Goal: Task Accomplishment & Management: Manage account settings

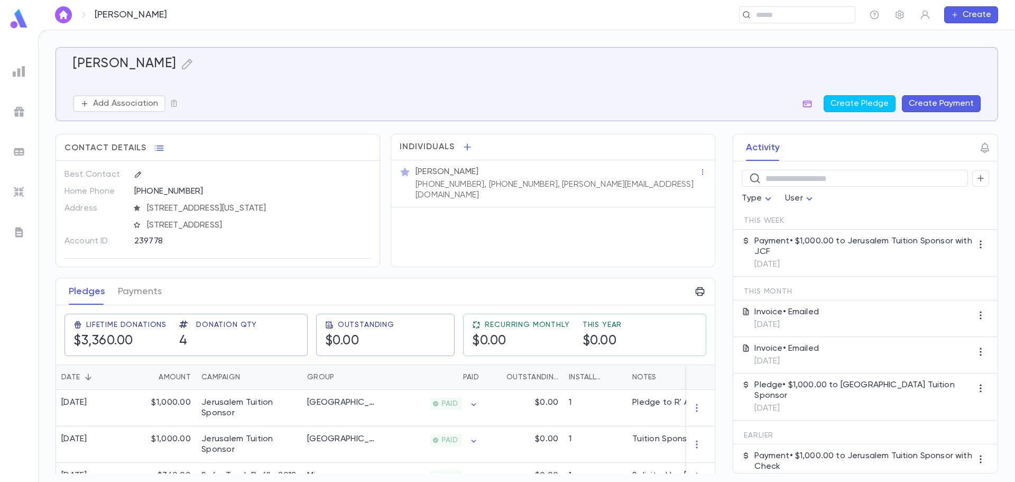
scroll to position [49, 0]
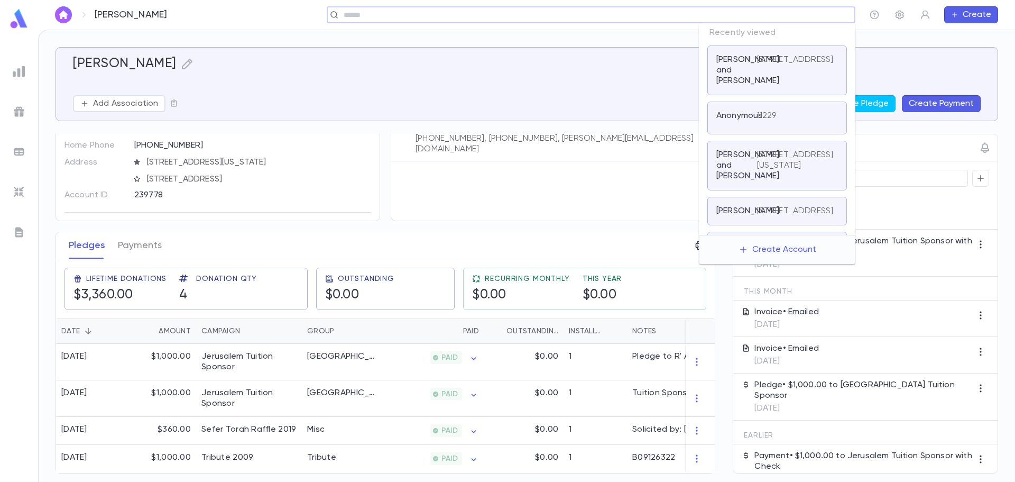
click at [783, 15] on input "text" at bounding box center [587, 15] width 494 height 10
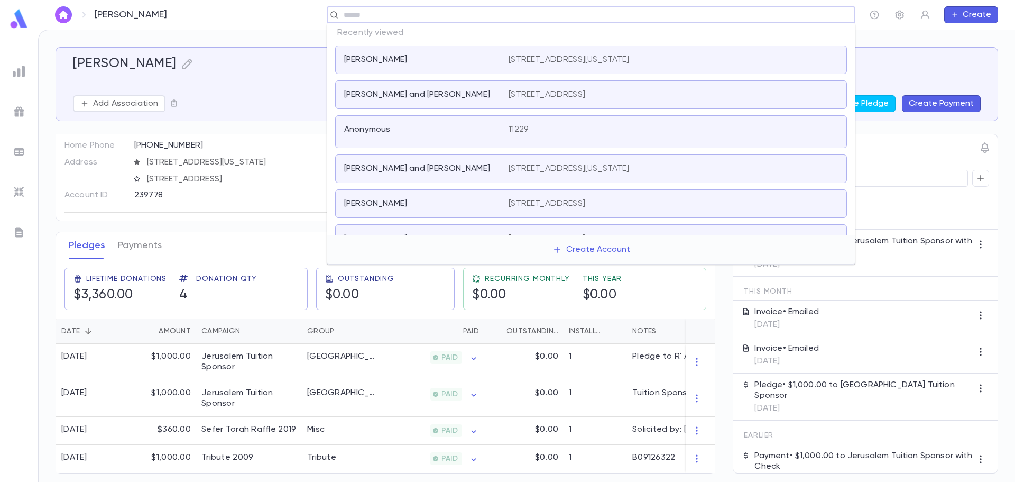
type input "*"
type input "*****"
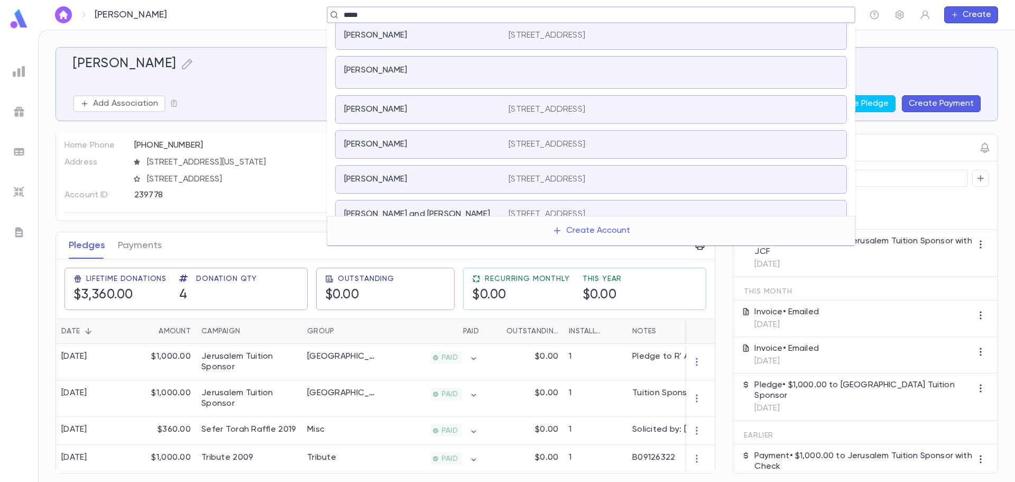
scroll to position [159, 0]
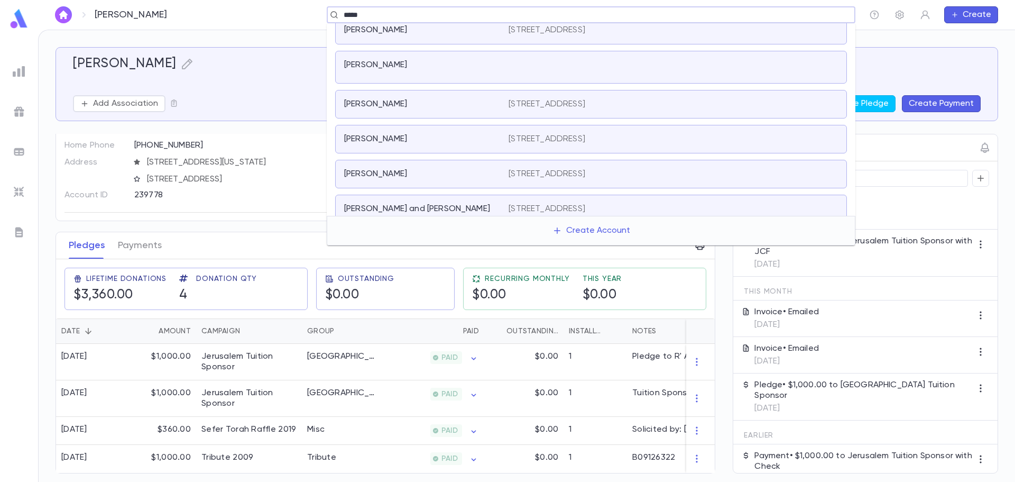
click at [461, 107] on div "[PERSON_NAME]" at bounding box center [420, 104] width 152 height 11
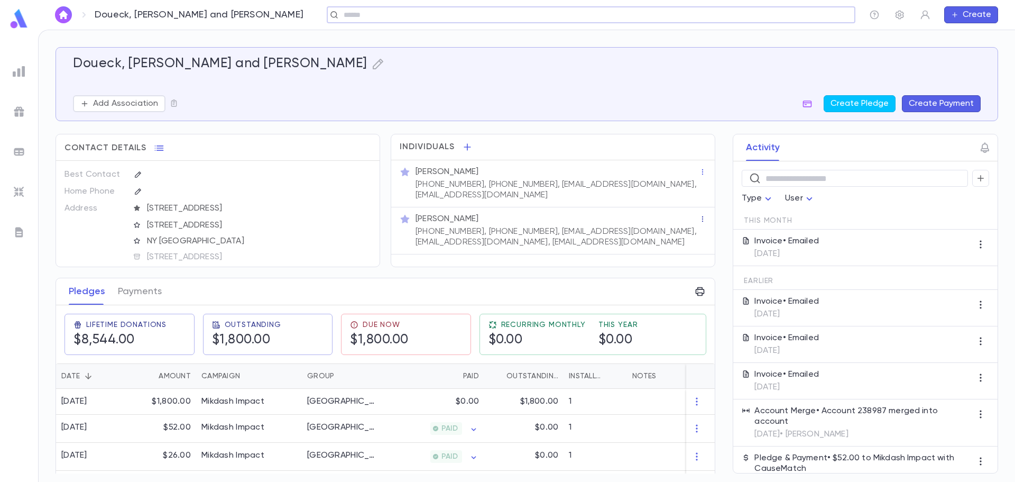
click at [699, 215] on icon "button" at bounding box center [702, 218] width 7 height 7
click at [653, 221] on div at bounding box center [507, 241] width 1015 height 482
click at [642, 226] on p "[PHONE_NUMBER], [PHONE_NUMBER], [EMAIL_ADDRESS][DOMAIN_NAME], [EMAIL_ADDRESS][D…" at bounding box center [557, 236] width 283 height 21
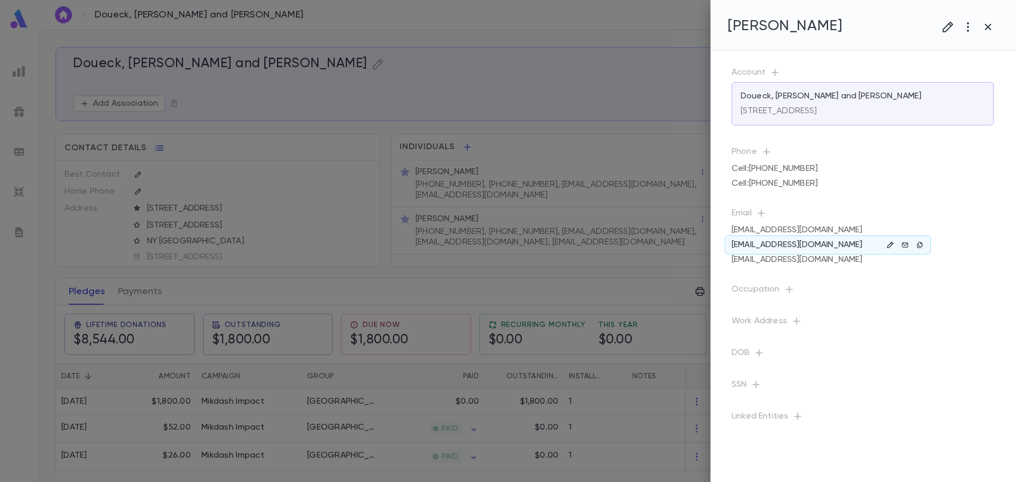
click at [890, 245] on icon "button" at bounding box center [890, 244] width 7 height 7
click at [860, 340] on icon "button" at bounding box center [858, 340] width 11 height 11
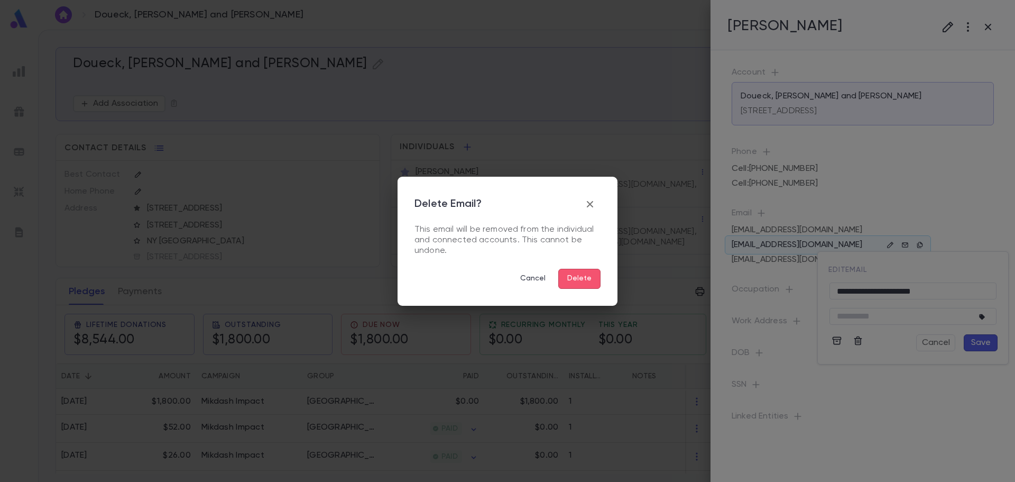
click at [592, 286] on button "Delete" at bounding box center [579, 279] width 42 height 20
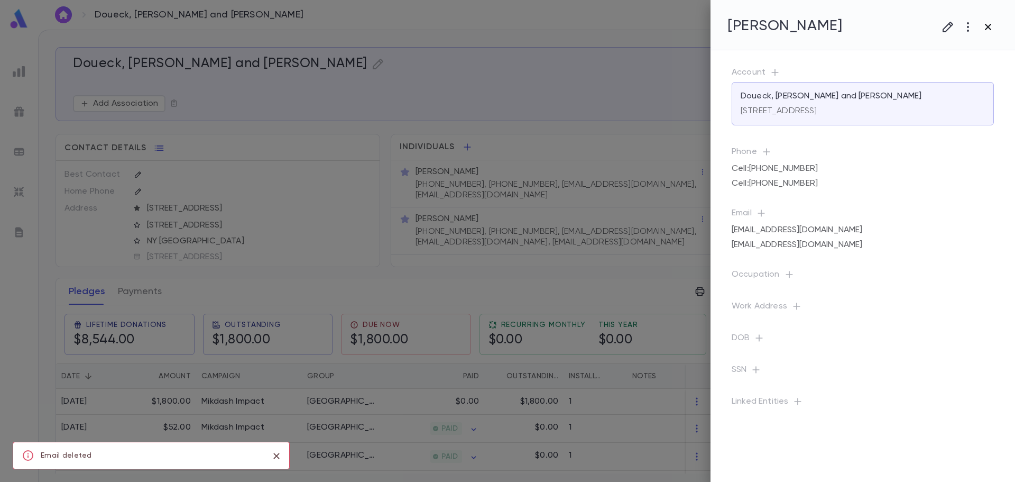
click at [994, 27] on button "button" at bounding box center [988, 27] width 20 height 20
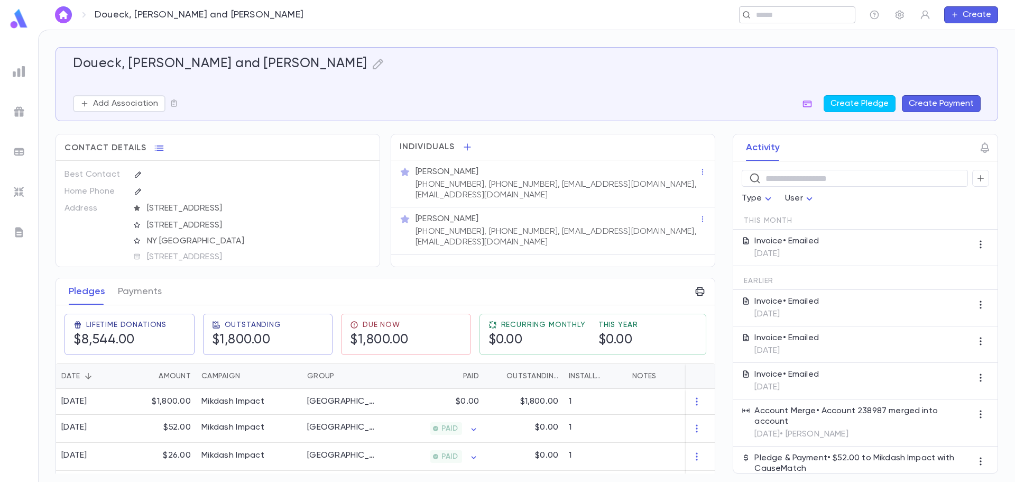
click at [760, 15] on input "text" at bounding box center [794, 15] width 82 height 10
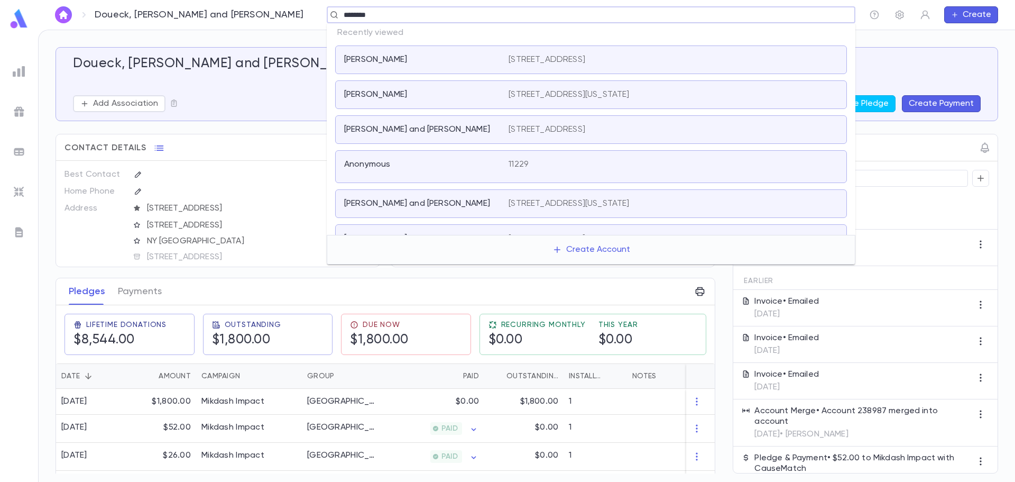
type input "*********"
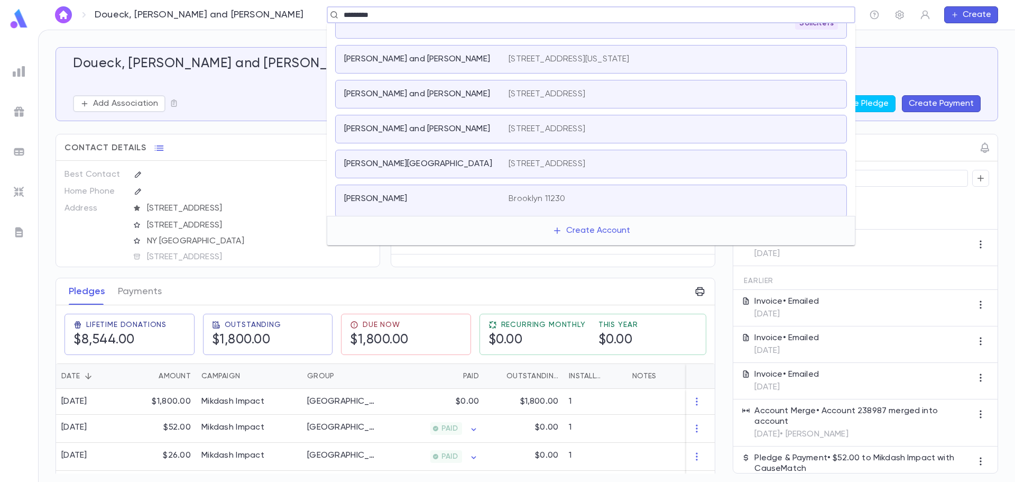
scroll to position [564, 0]
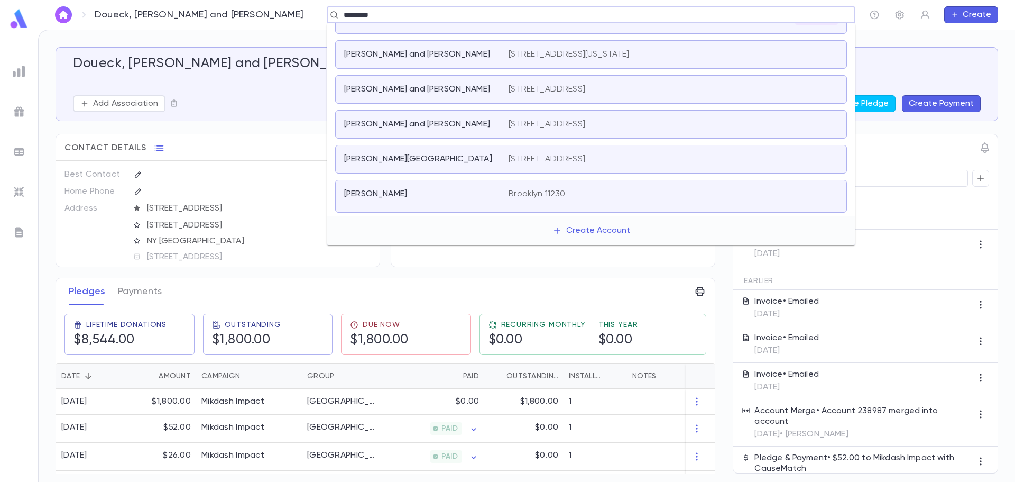
click at [575, 89] on p "[STREET_ADDRESS]" at bounding box center [547, 89] width 77 height 11
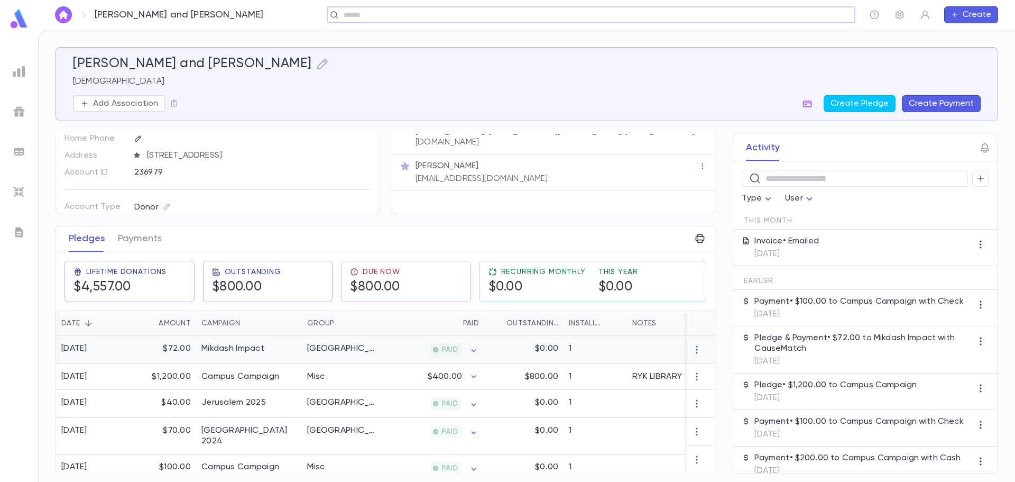
scroll to position [106, 0]
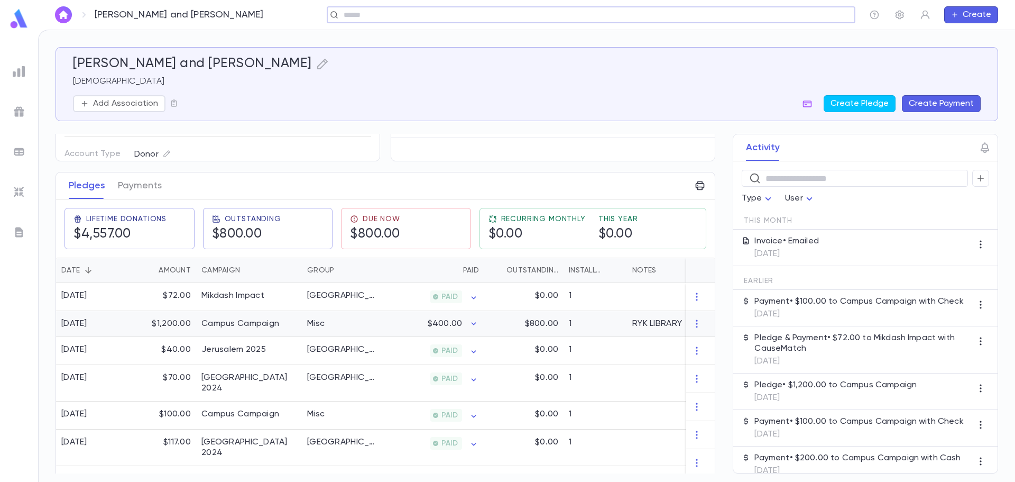
click at [341, 329] on div "Misc" at bounding box center [341, 324] width 79 height 26
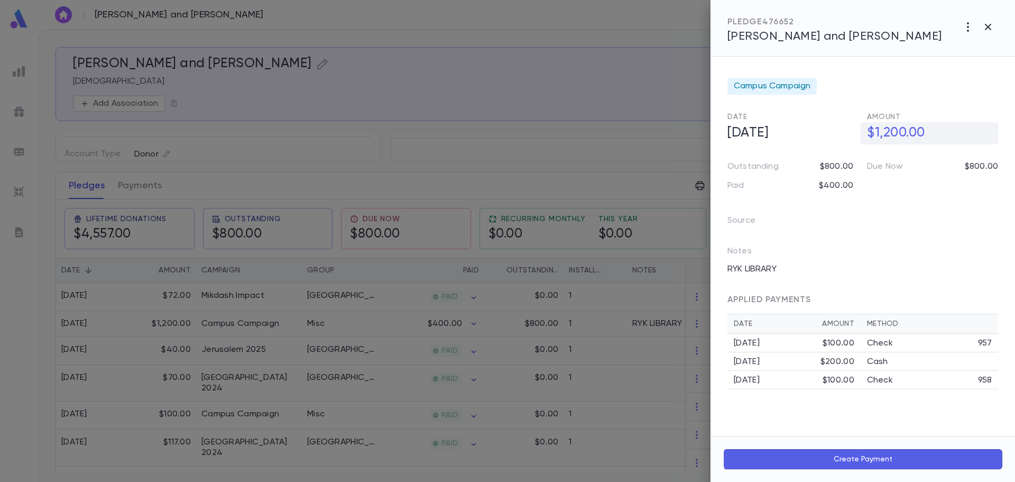
click at [902, 136] on h5 "$1,200.00" at bounding box center [929, 133] width 137 height 22
drag, startPoint x: 891, startPoint y: 135, endPoint x: 887, endPoint y: 139, distance: 6.0
click at [887, 139] on input "**********" at bounding box center [932, 133] width 131 height 21
type input "**********"
click at [990, 154] on icon "button" at bounding box center [990, 156] width 10 height 11
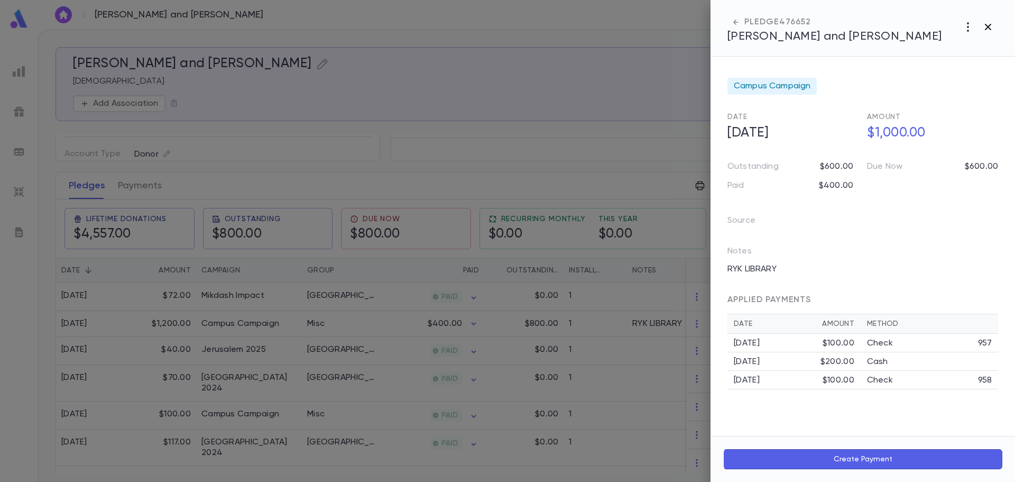
click at [988, 28] on icon "button" at bounding box center [988, 27] width 6 height 6
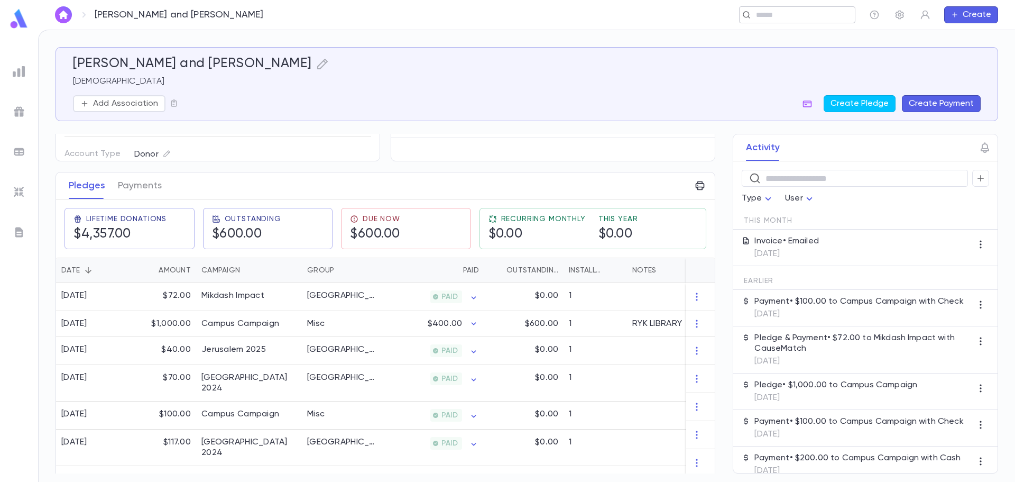
click at [770, 9] on div "​" at bounding box center [797, 14] width 116 height 17
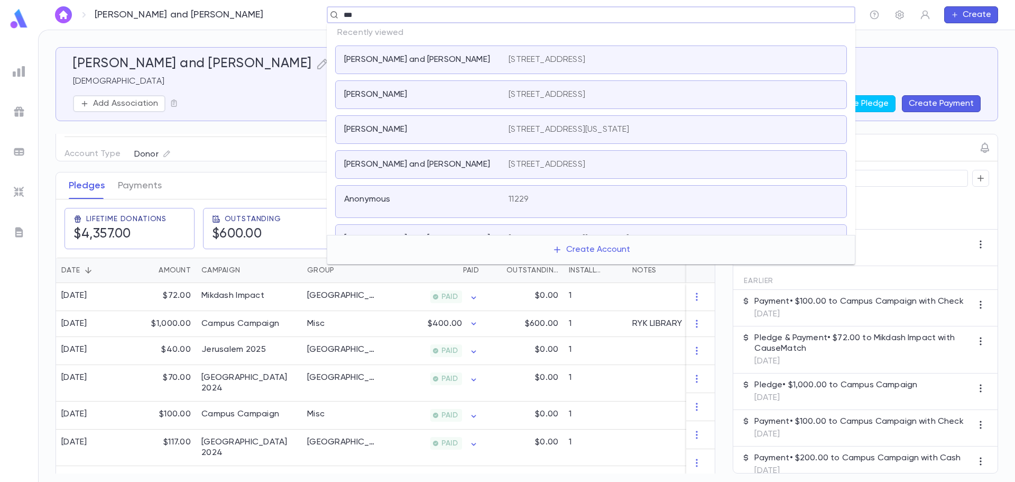
type input "****"
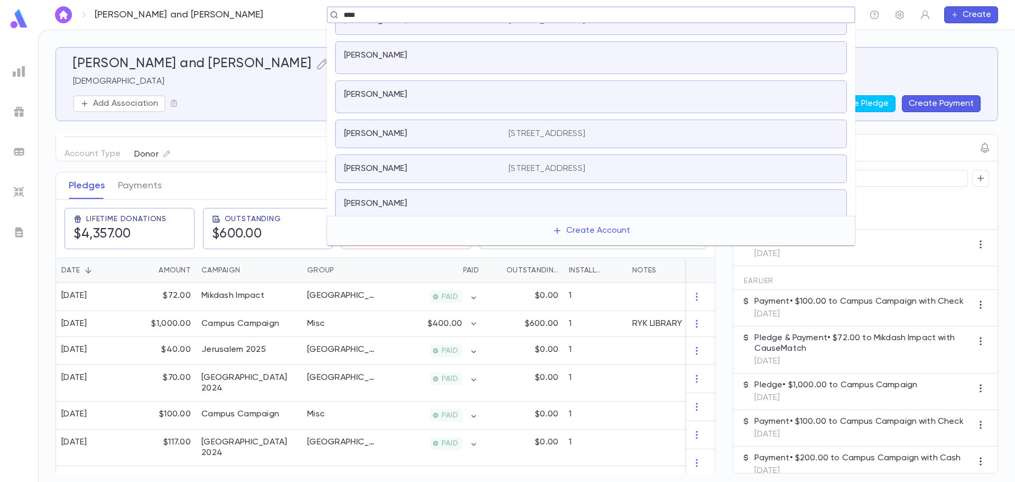
scroll to position [469, 0]
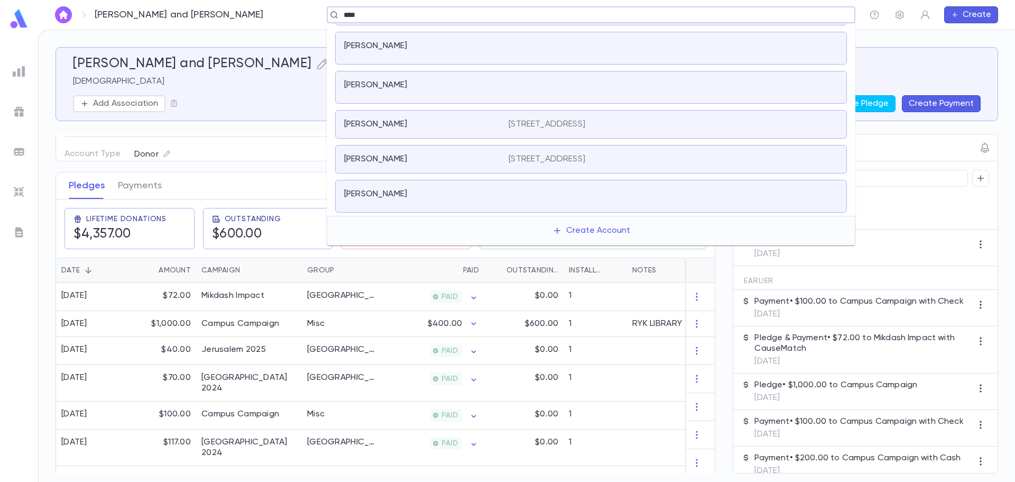
click at [415, 129] on div "[PERSON_NAME]" at bounding box center [420, 124] width 152 height 11
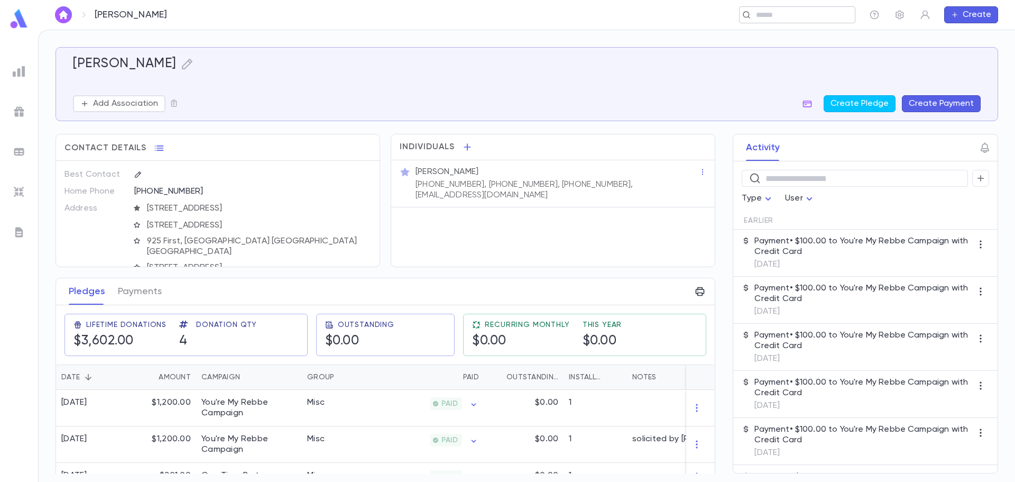
click at [770, 13] on input "text" at bounding box center [794, 15] width 82 height 10
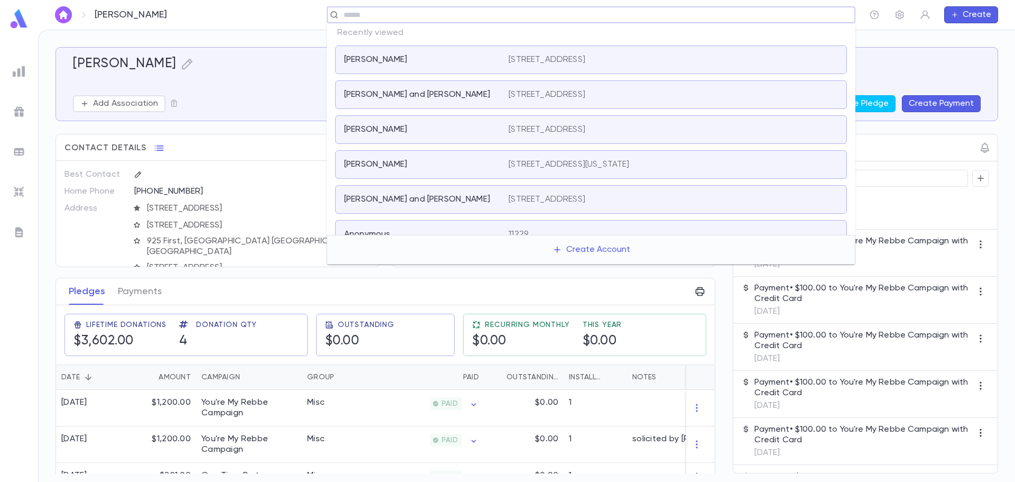
paste input "**********"
type input "**********"
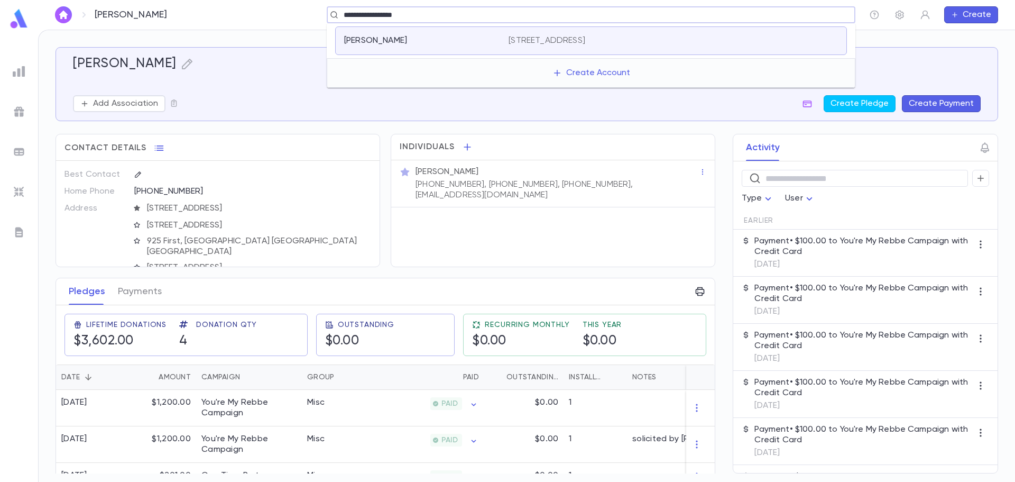
click at [687, 29] on div "[PERSON_NAME] [STREET_ADDRESS]" at bounding box center [591, 40] width 512 height 29
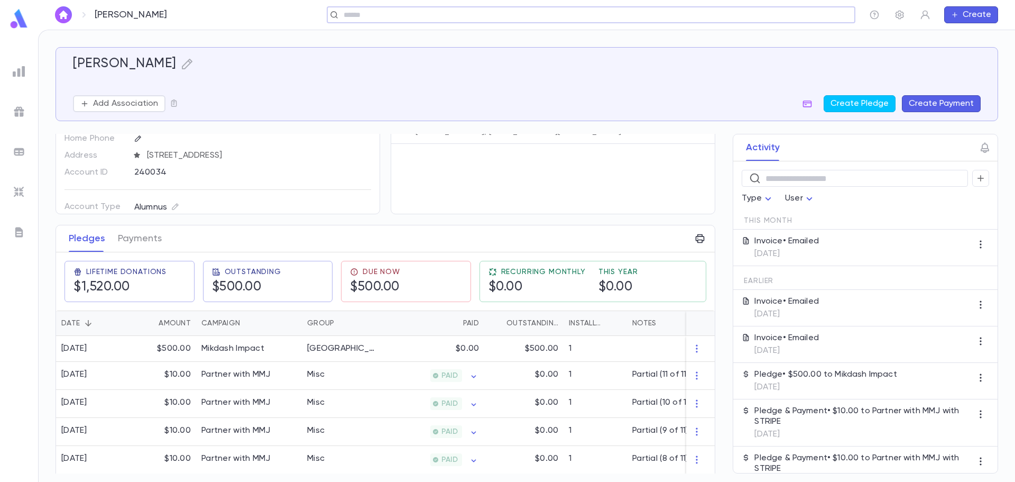
scroll to position [106, 0]
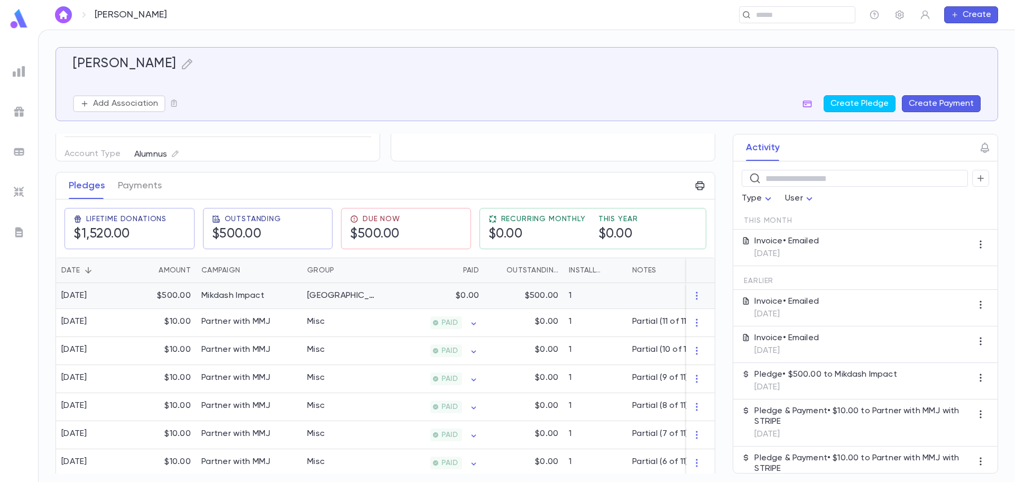
click at [384, 300] on div "$0.00" at bounding box center [432, 296] width 103 height 26
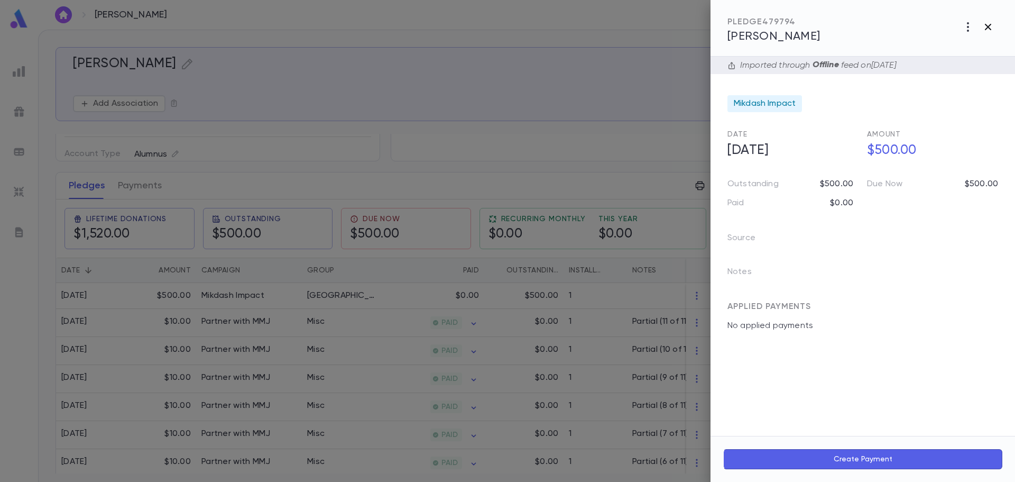
click at [986, 26] on icon "button" at bounding box center [988, 27] width 13 height 13
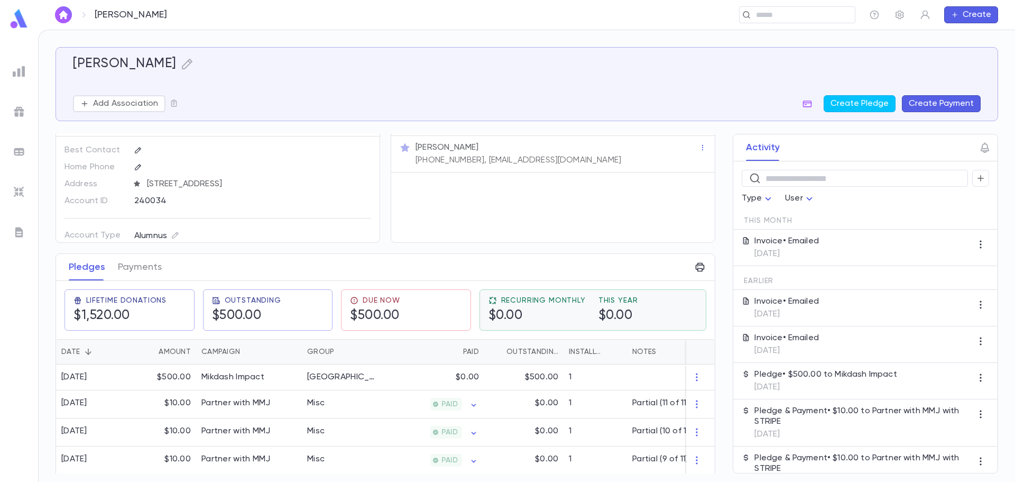
scroll to position [0, 0]
